Goal: Task Accomplishment & Management: Use online tool/utility

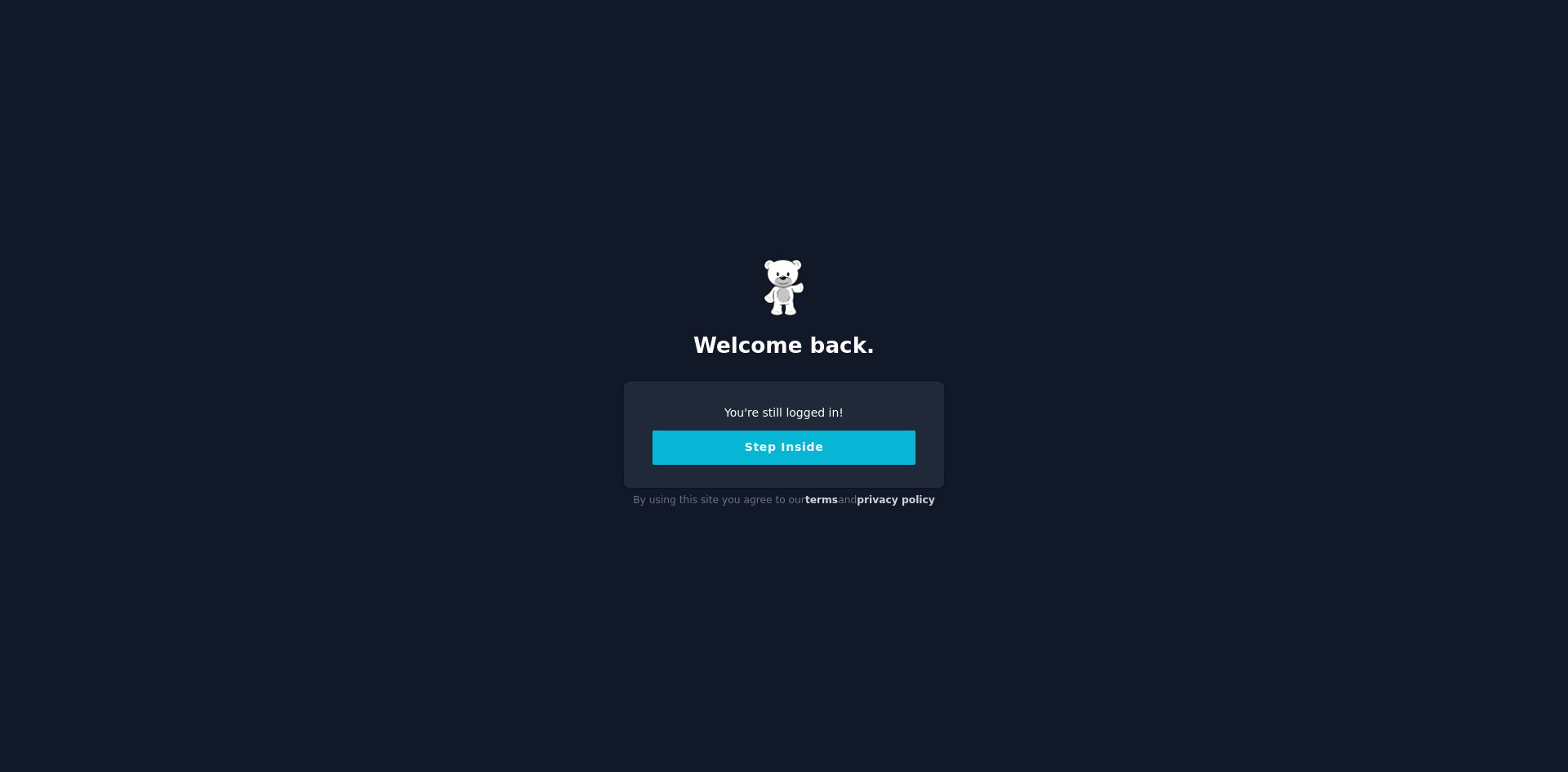
click at [767, 445] on button "Step Inside" at bounding box center [784, 448] width 263 height 35
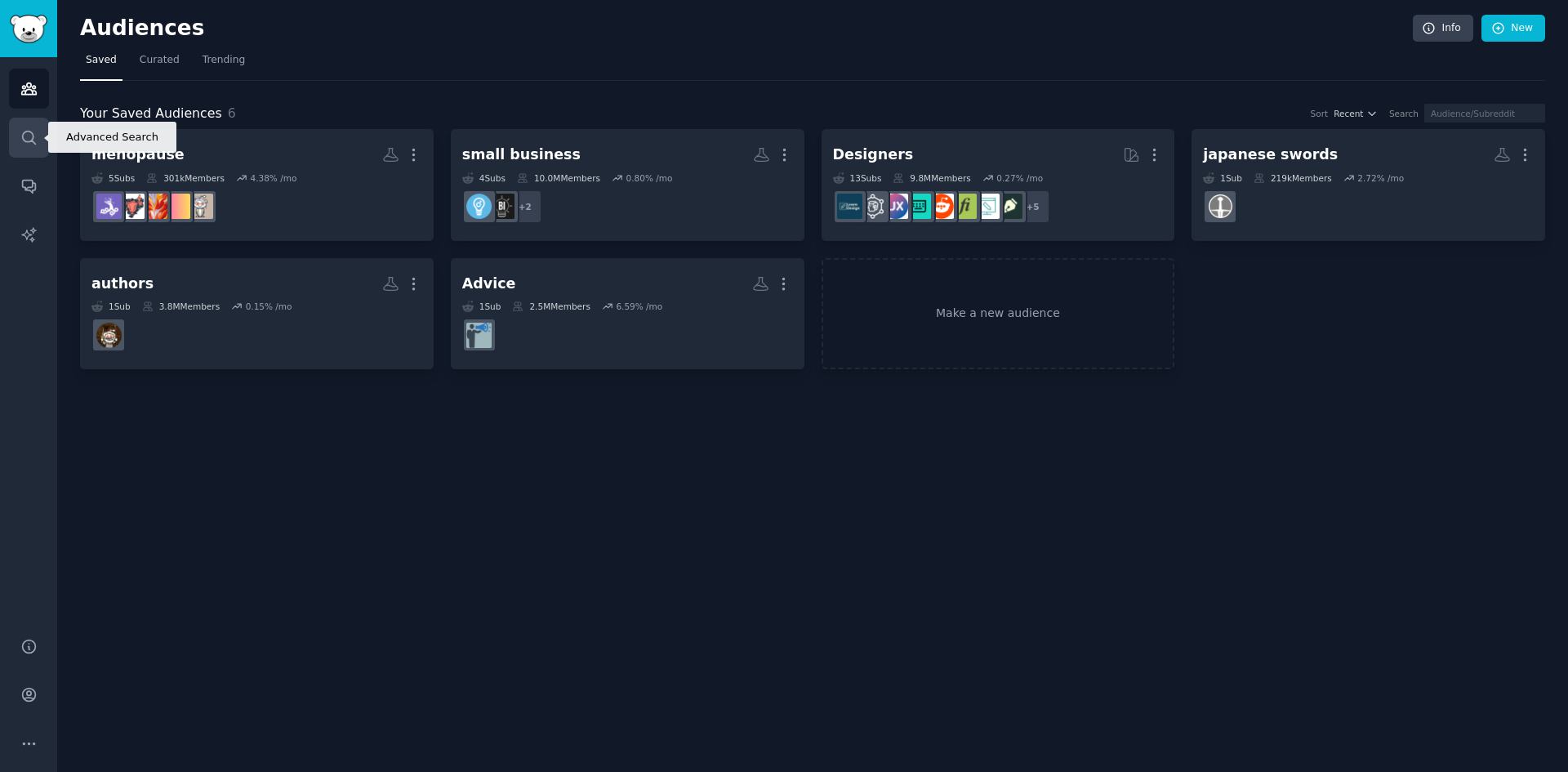
click at [26, 143] on icon "Sidebar" at bounding box center [28, 137] width 17 height 17
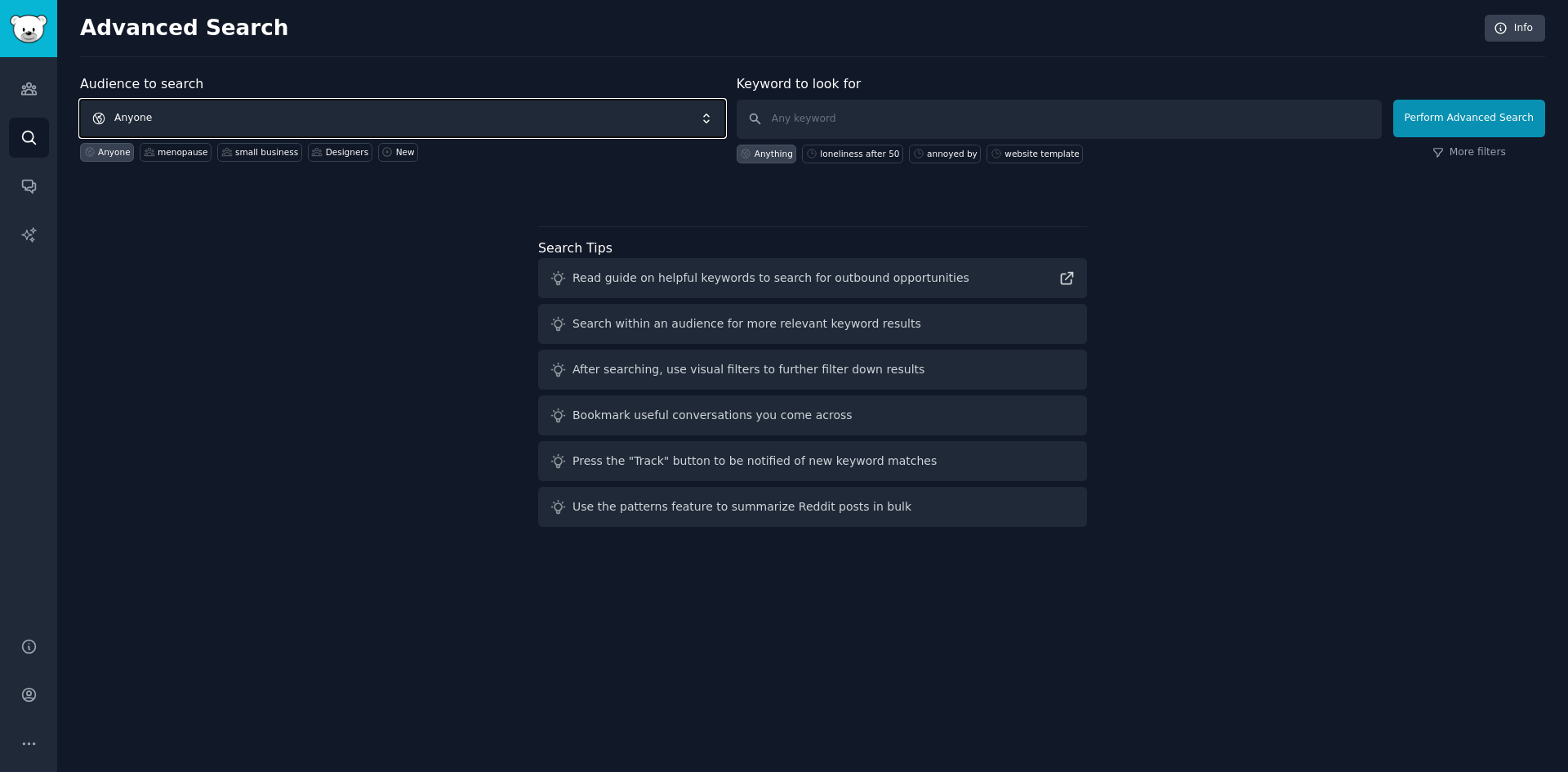
click at [125, 112] on span "Anyone" at bounding box center [403, 118] width 645 height 37
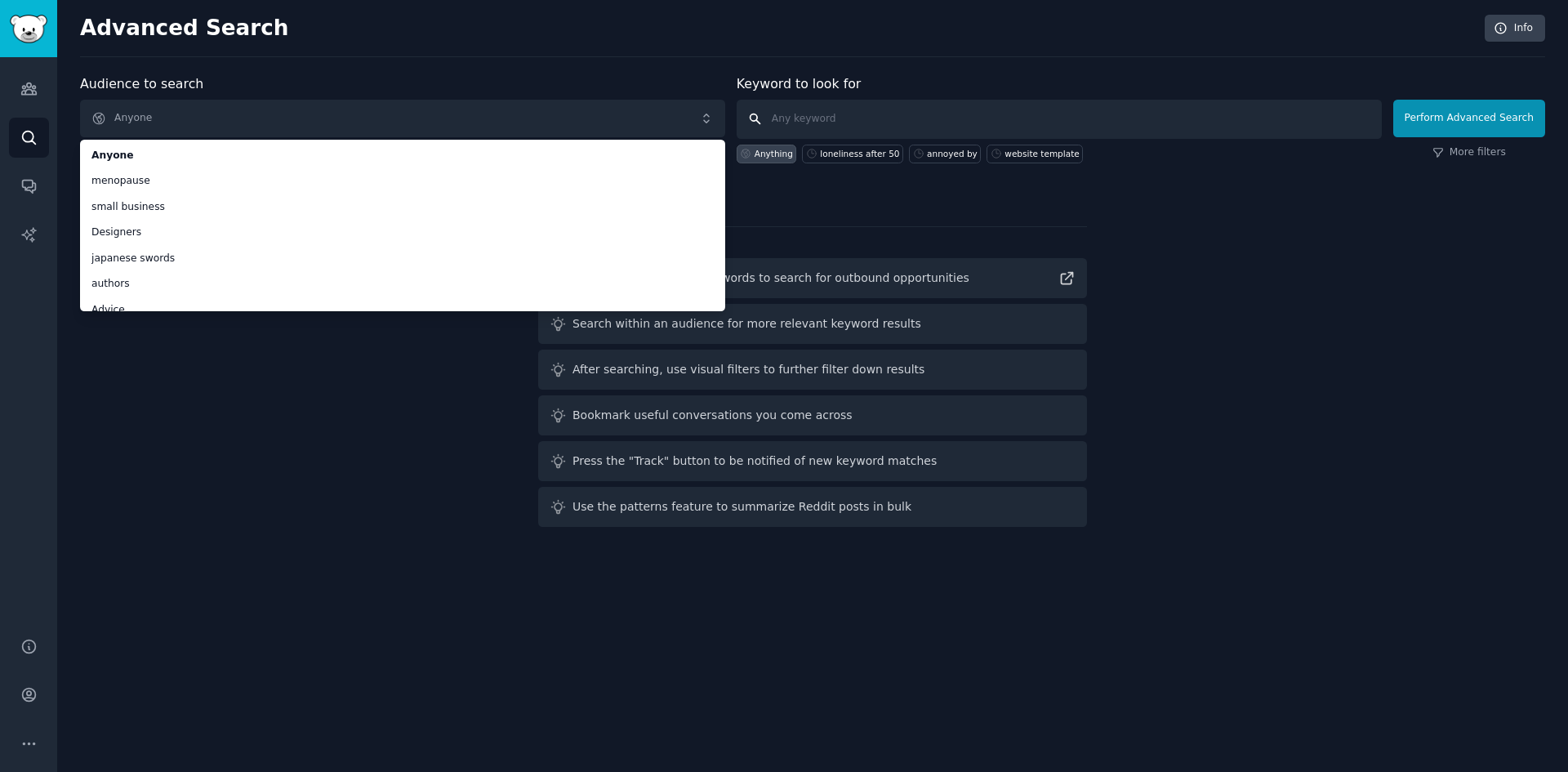
click at [798, 123] on input "text" at bounding box center [1059, 119] width 645 height 39
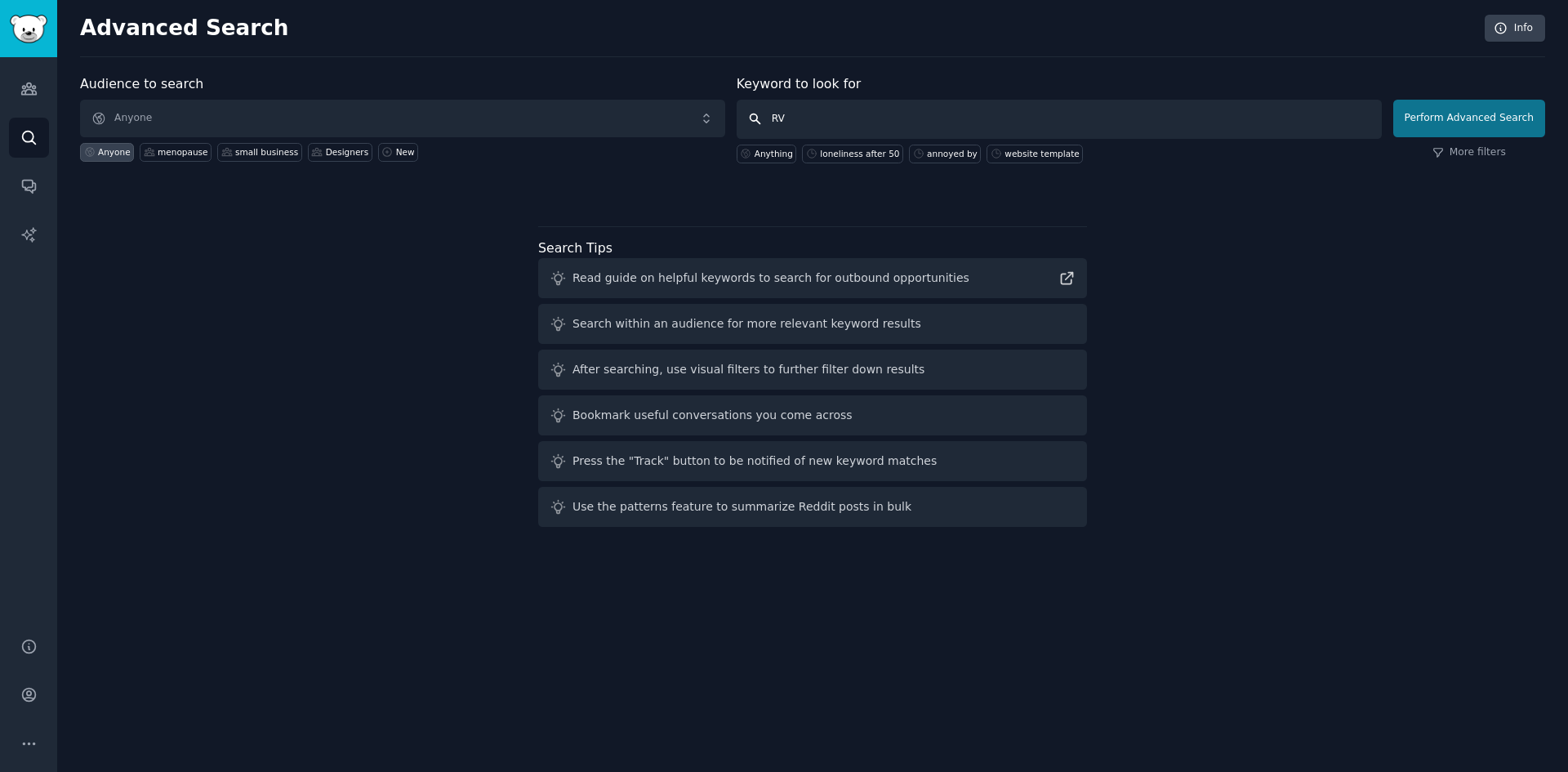
type input "RV"
click at [1464, 127] on button "Perform Advanced Search" at bounding box center [1469, 118] width 152 height 37
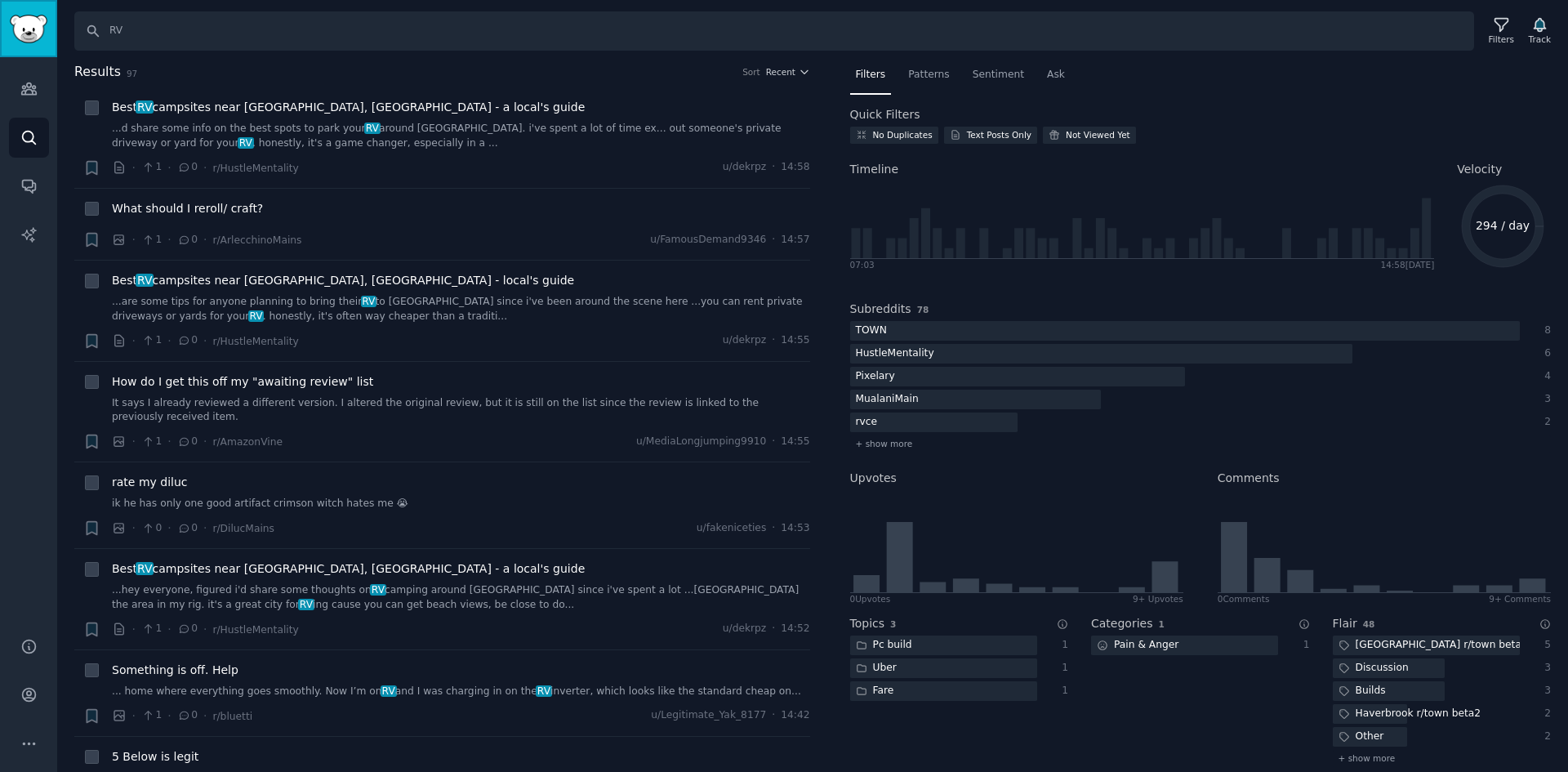
click at [41, 50] on link "Sidebar" at bounding box center [28, 28] width 58 height 58
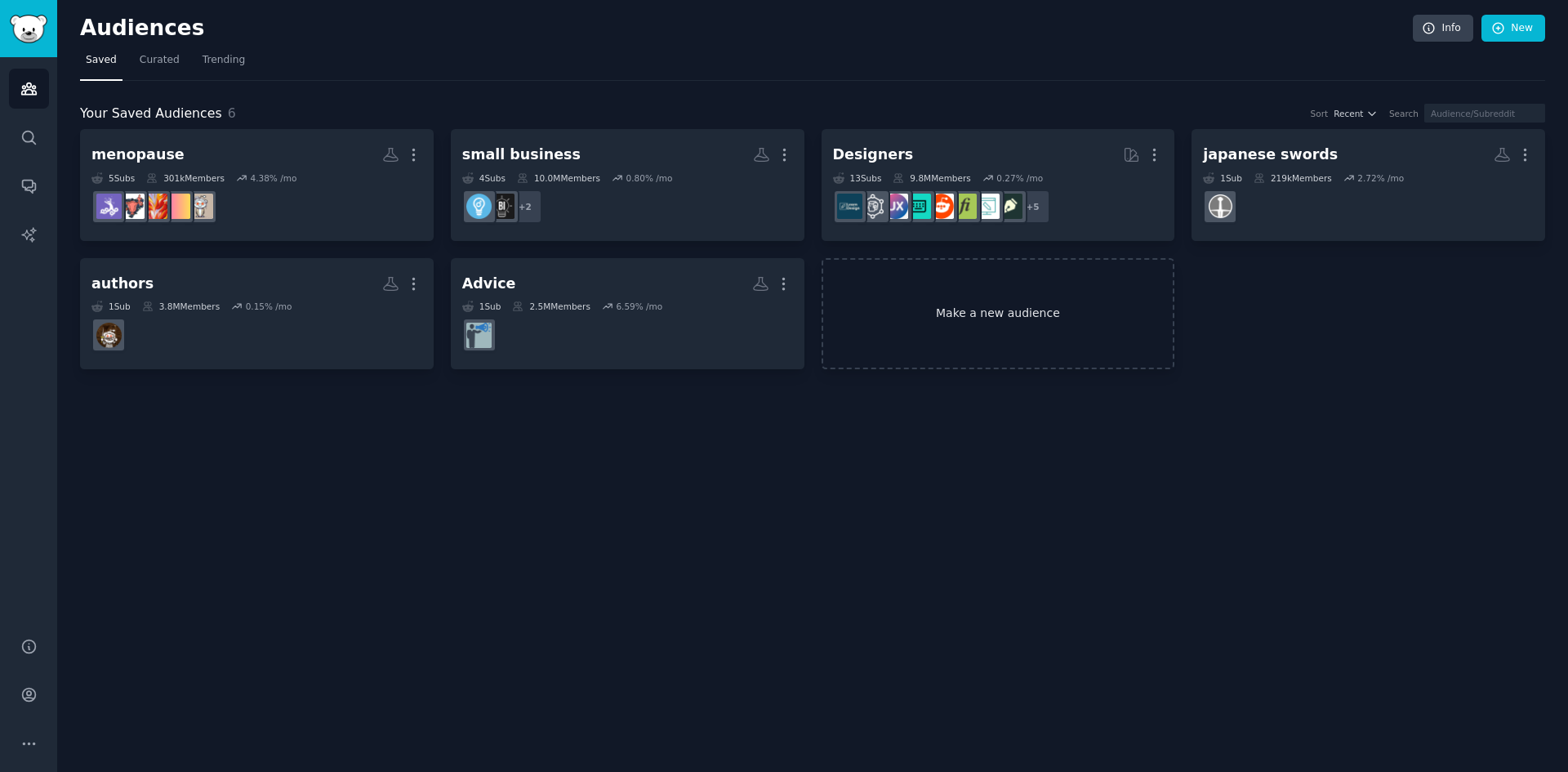
click at [995, 312] on link "Make a new audience" at bounding box center [998, 313] width 354 height 111
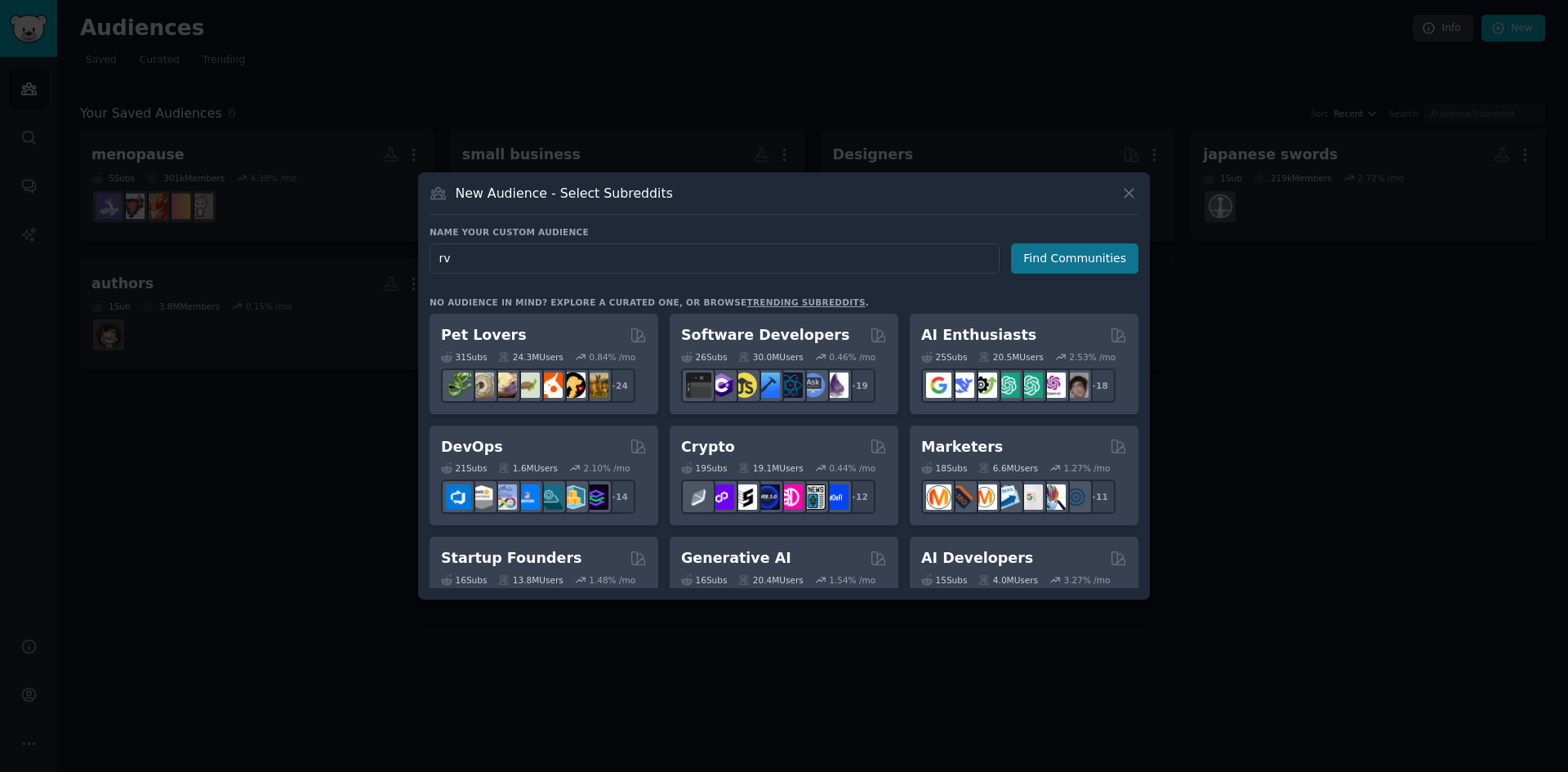
type input "rv"
click at [1077, 264] on button "Find Communities" at bounding box center [1074, 258] width 127 height 30
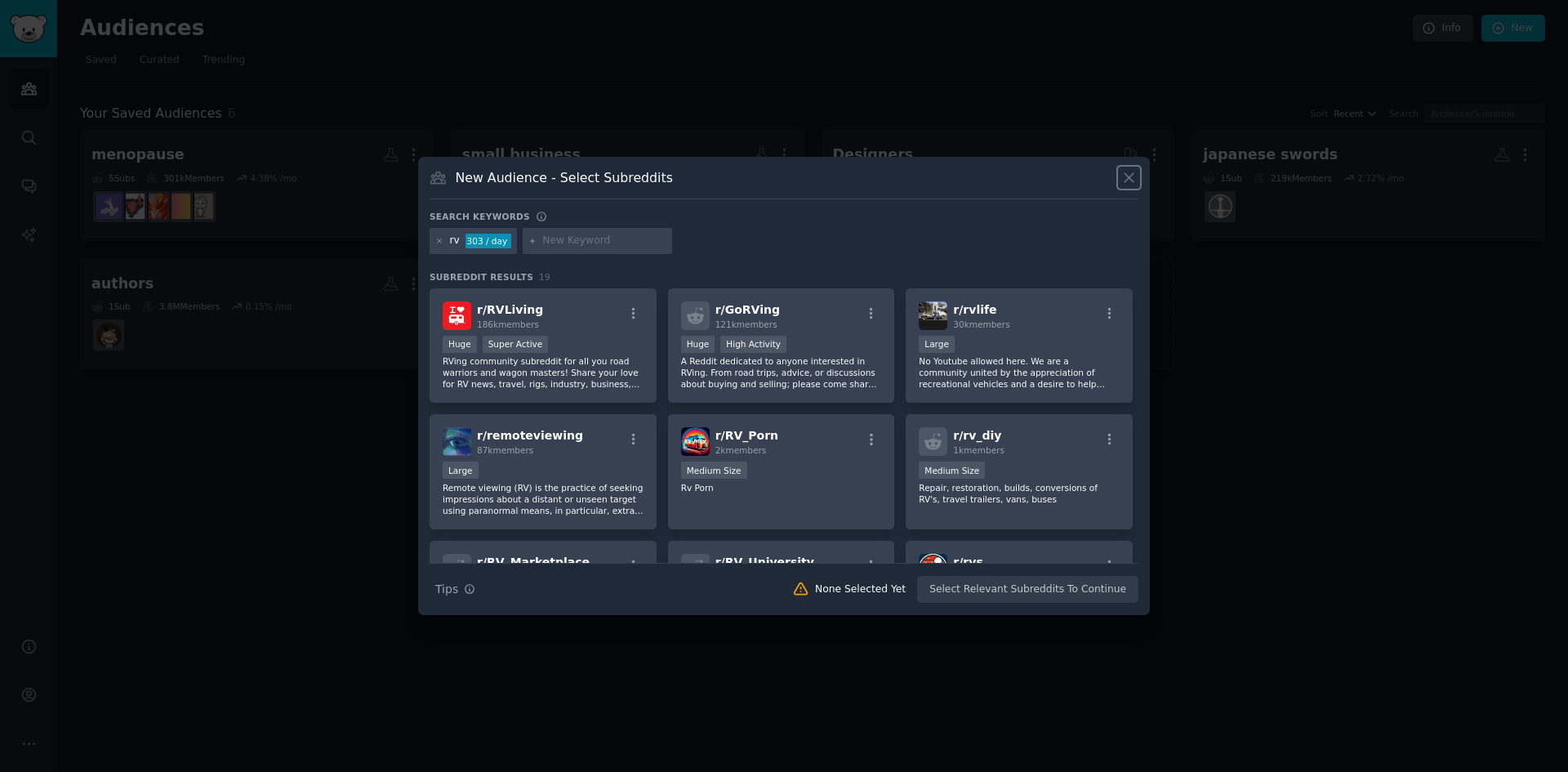
click at [1127, 174] on icon at bounding box center [1128, 177] width 17 height 17
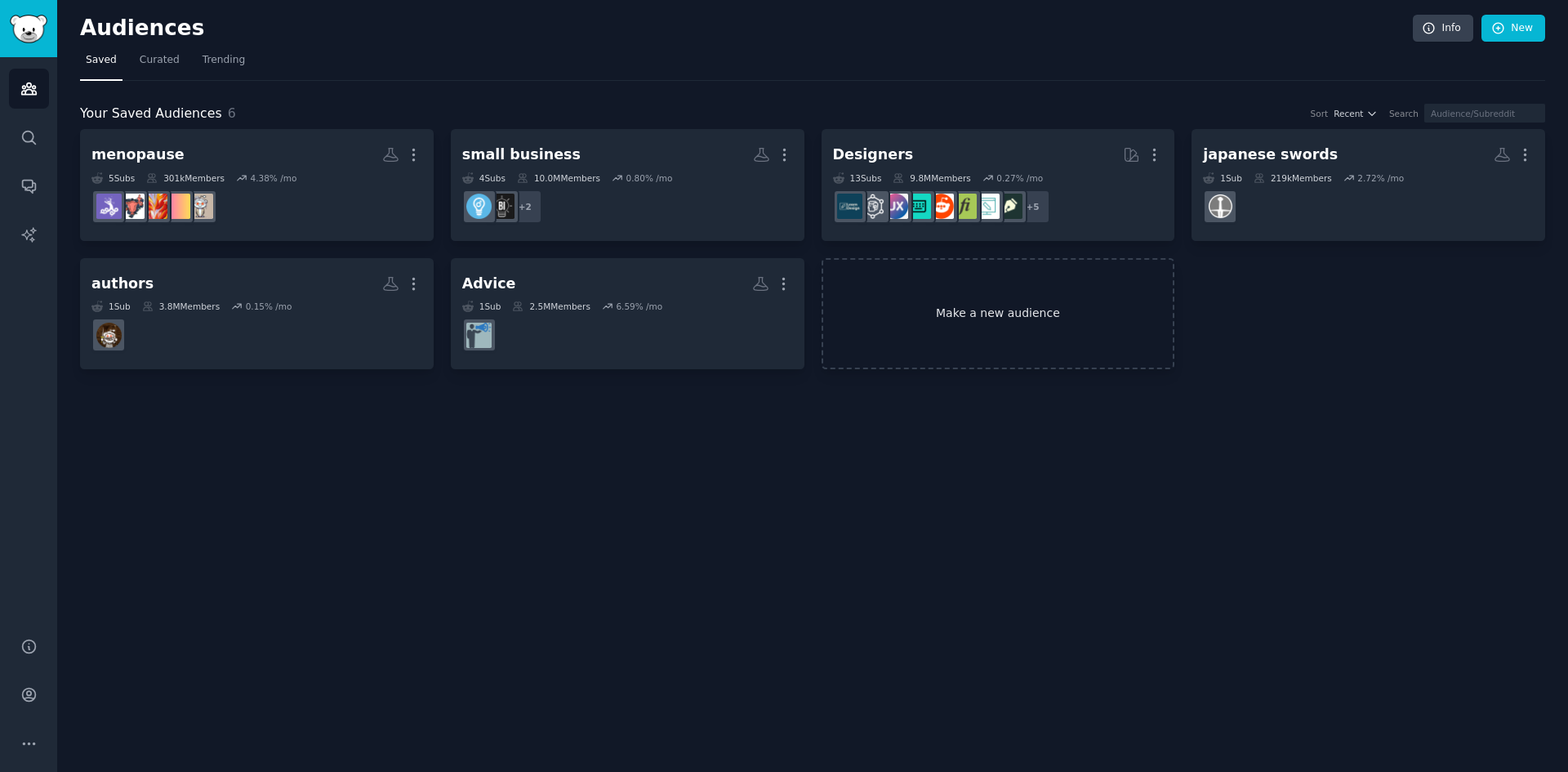
click at [1039, 312] on link "Make a new audience" at bounding box center [998, 313] width 354 height 111
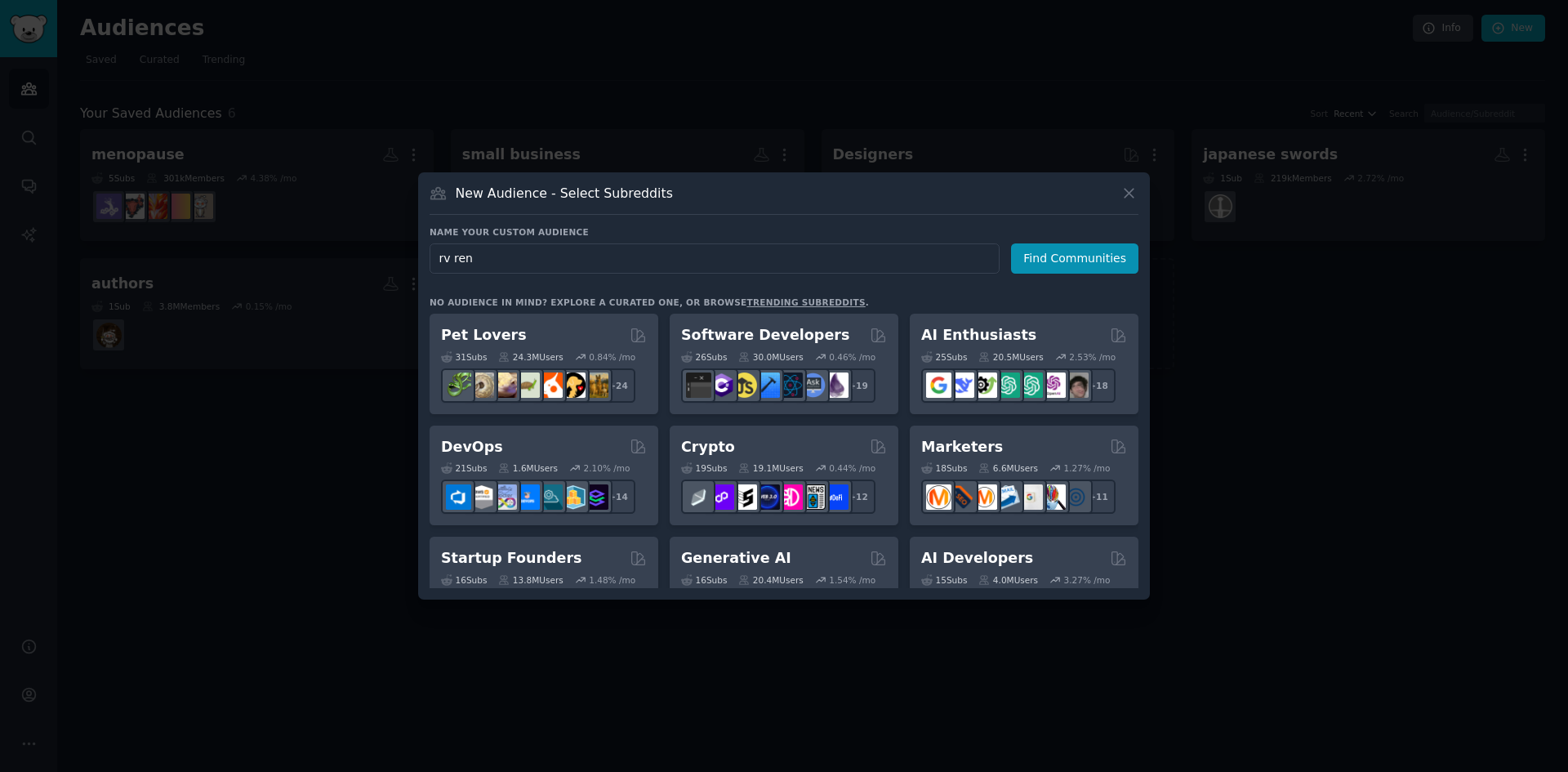
type input "rv rent"
click button "Find Communities" at bounding box center [1074, 258] width 127 height 30
